Goal: Task Accomplishment & Management: Use online tool/utility

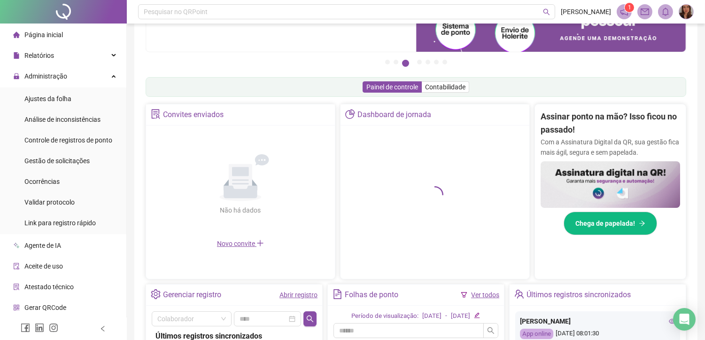
scroll to position [104, 0]
click at [434, 249] on span "Ver detalhes" at bounding box center [431, 248] width 36 height 8
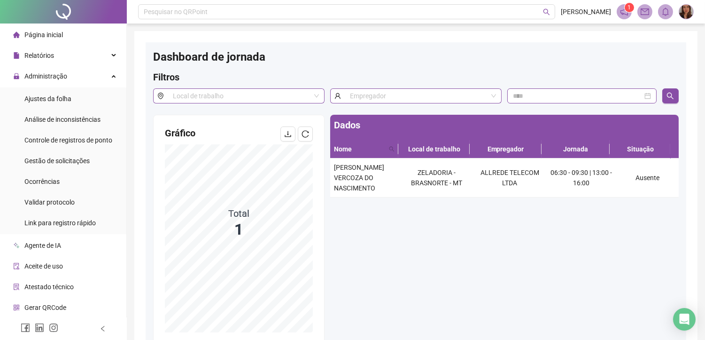
click at [53, 39] on div "Página inicial" at bounding box center [38, 34] width 50 height 19
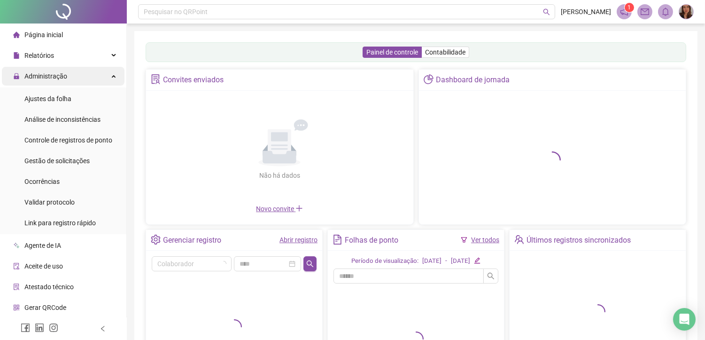
click at [69, 77] on div "Administração" at bounding box center [63, 76] width 123 height 19
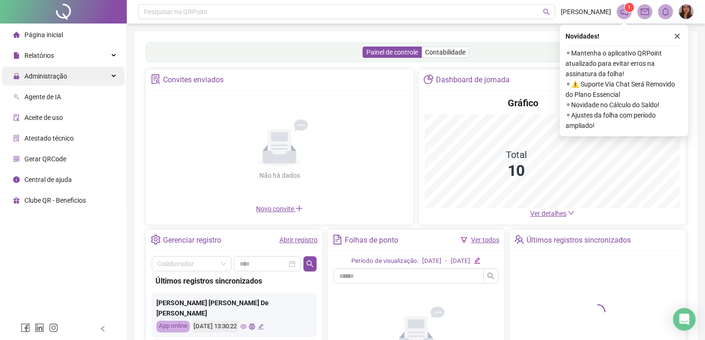
drag, startPoint x: 71, startPoint y: 73, endPoint x: 74, endPoint y: 80, distance: 7.2
click at [73, 78] on div "Administração" at bounding box center [63, 76] width 123 height 19
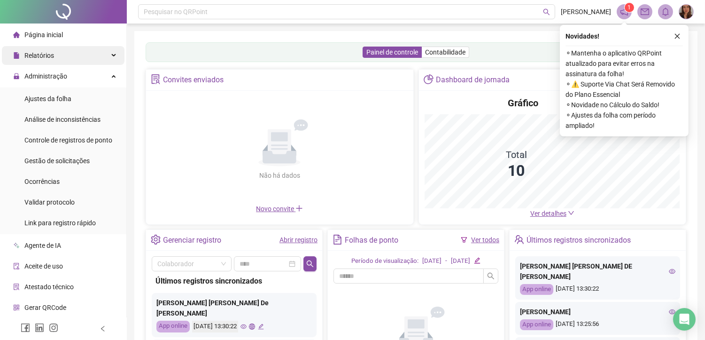
click at [67, 57] on div "Relatórios" at bounding box center [63, 55] width 123 height 19
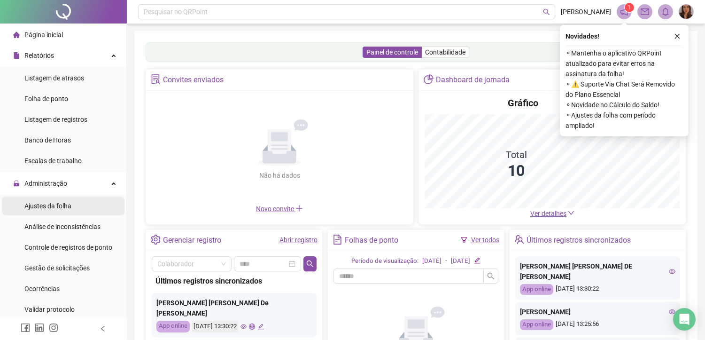
click at [54, 208] on span "Ajustes da folha" at bounding box center [47, 206] width 47 height 8
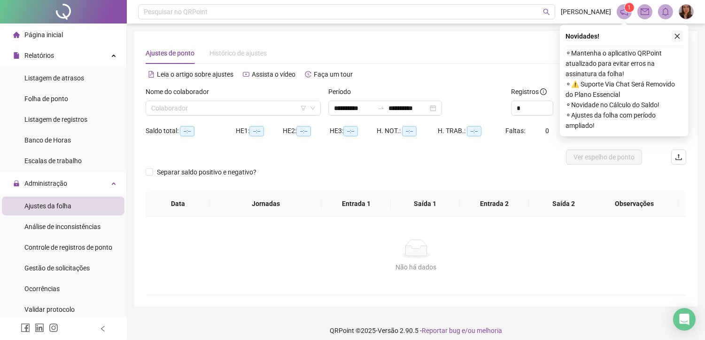
type input "**********"
click at [677, 39] on icon "close" at bounding box center [677, 36] width 7 height 7
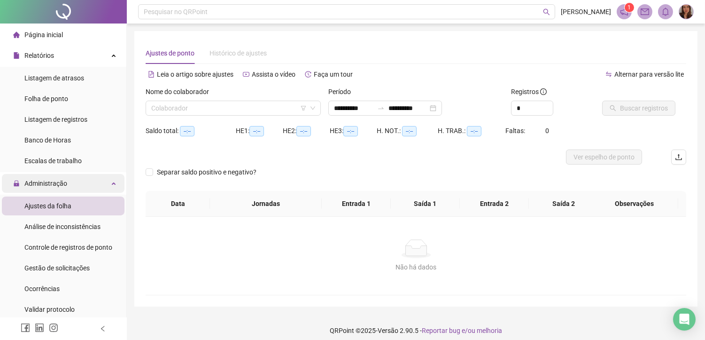
click at [52, 190] on span "Administração" at bounding box center [40, 183] width 54 height 19
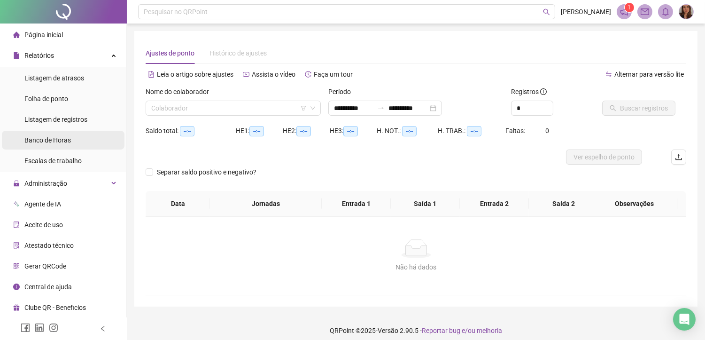
click at [59, 137] on span "Banco de Horas" at bounding box center [47, 140] width 46 height 8
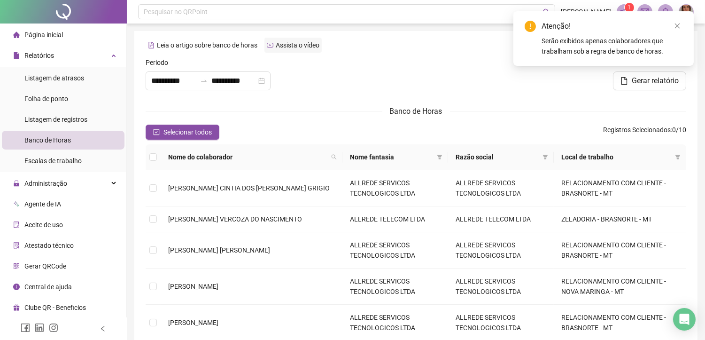
drag, startPoint x: 679, startPoint y: 25, endPoint x: 321, endPoint y: 43, distance: 358.8
click at [678, 28] on icon "close" at bounding box center [677, 26] width 7 height 7
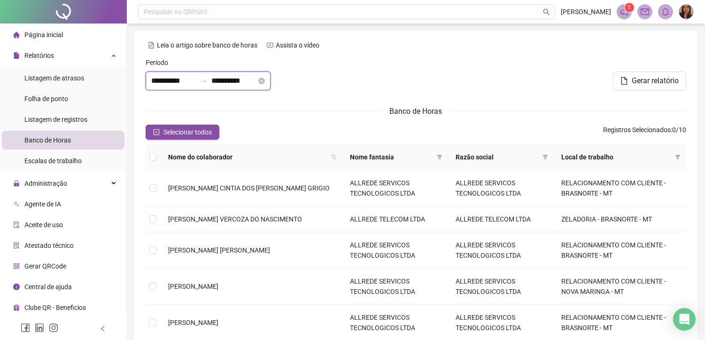
click at [163, 81] on input "**********" at bounding box center [173, 80] width 45 height 11
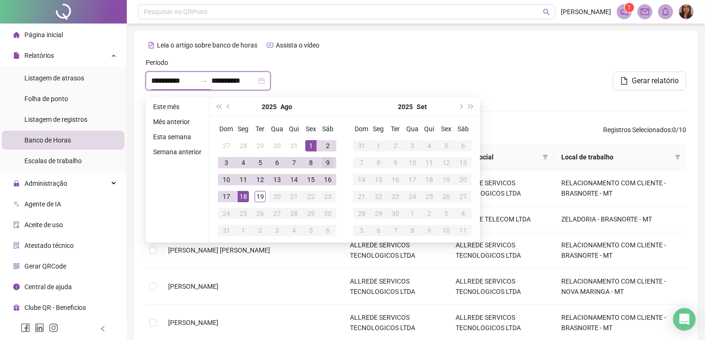
type input "**********"
click at [229, 109] on button "prev-year" at bounding box center [229, 106] width 10 height 19
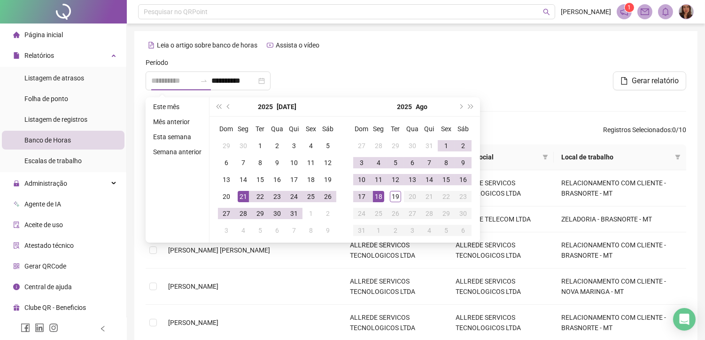
type input "**********"
click at [243, 196] on div "21" at bounding box center [243, 196] width 11 height 11
type input "**********"
click at [378, 198] on div "18" at bounding box center [378, 196] width 11 height 11
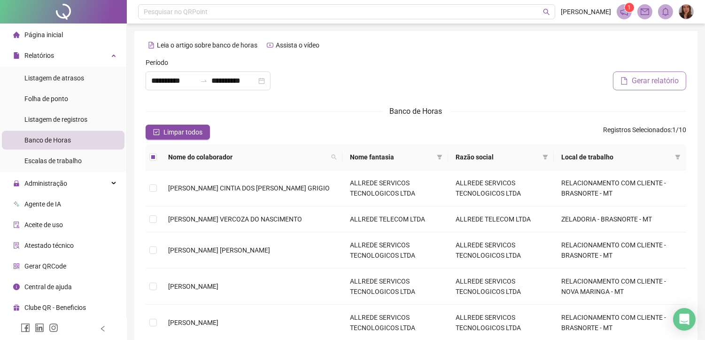
click at [661, 80] on span "Gerar relatório" at bounding box center [655, 80] width 47 height 11
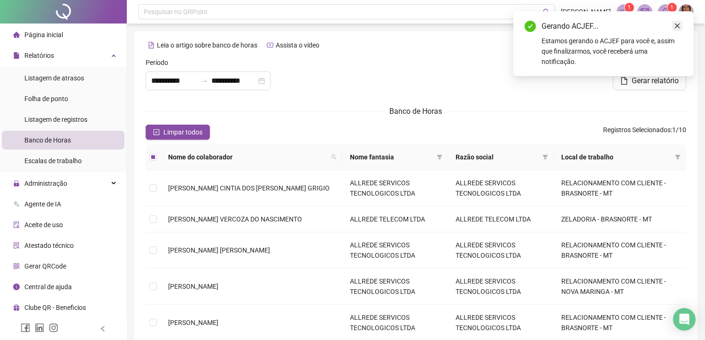
click at [678, 25] on icon "close" at bounding box center [677, 26] width 7 height 7
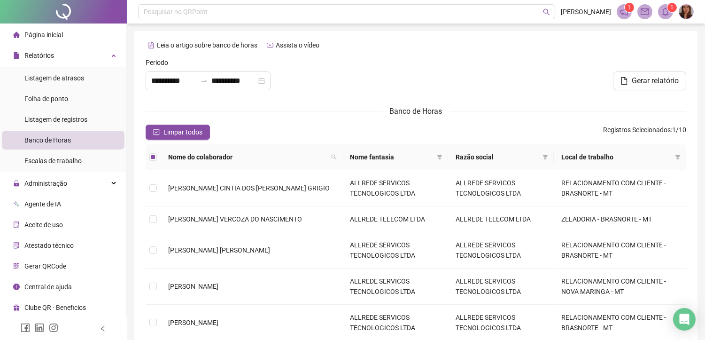
click at [669, 11] on sup "1" at bounding box center [671, 7] width 9 height 9
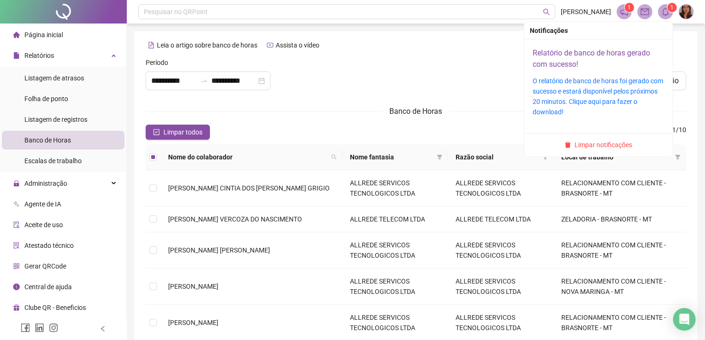
click at [559, 60] on link "Relatório de banco de horas gerado com sucesso!" at bounding box center [591, 58] width 117 height 20
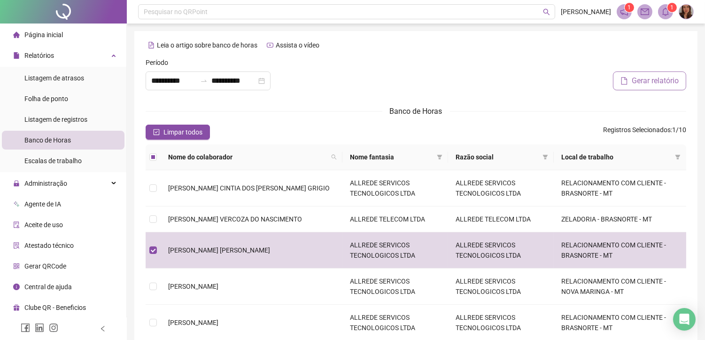
click at [654, 86] on span "Gerar relatório" at bounding box center [655, 80] width 47 height 11
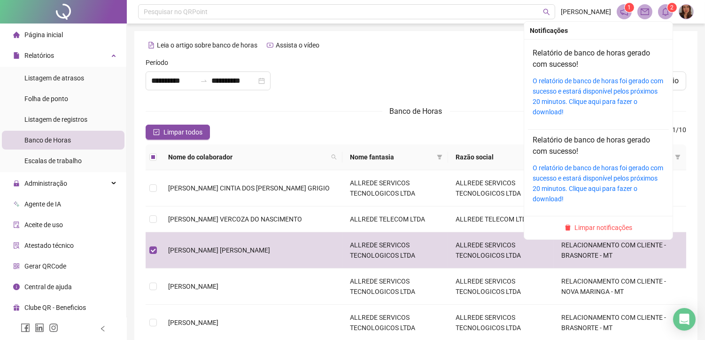
click at [671, 11] on span "2" at bounding box center [672, 7] width 3 height 7
click at [553, 55] on link "Relatório de banco de horas gerado com sucesso!" at bounding box center [591, 58] width 117 height 20
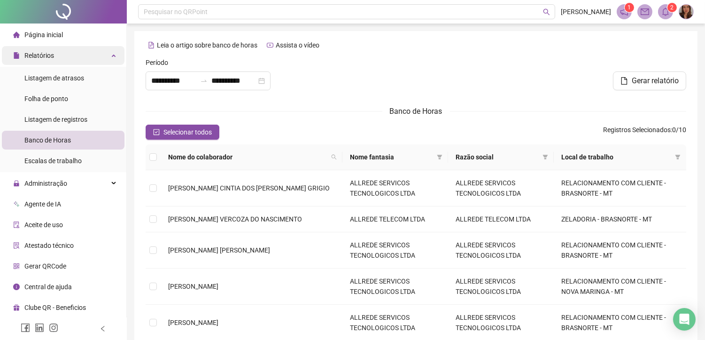
click at [61, 56] on div "Relatórios" at bounding box center [63, 55] width 123 height 19
